Goal: Find specific page/section: Find specific page/section

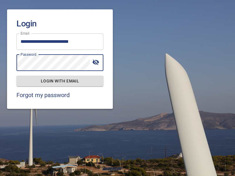
click at [60, 81] on span "Login with email" at bounding box center [60, 81] width 78 height 7
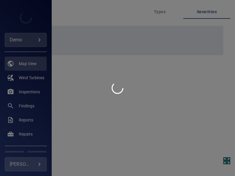
type input "****"
